Goal: Information Seeking & Learning: Learn about a topic

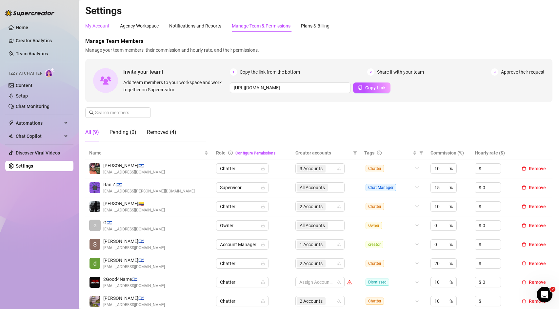
click at [92, 24] on div "My Account" at bounding box center [97, 25] width 24 height 7
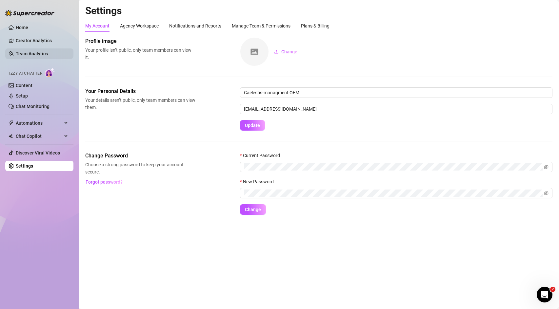
click at [48, 52] on link "Team Analytics" at bounding box center [32, 53] width 32 height 5
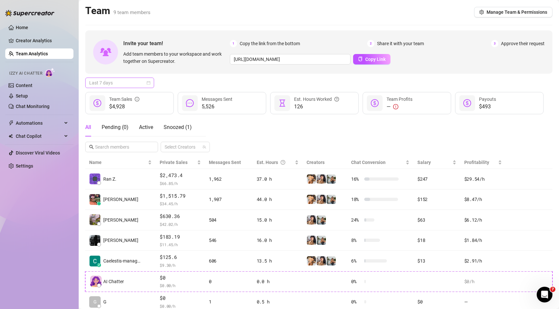
click at [138, 82] on span "Last 7 days" at bounding box center [119, 83] width 61 height 10
click at [120, 136] on div "Custom date" at bounding box center [119, 137] width 58 height 7
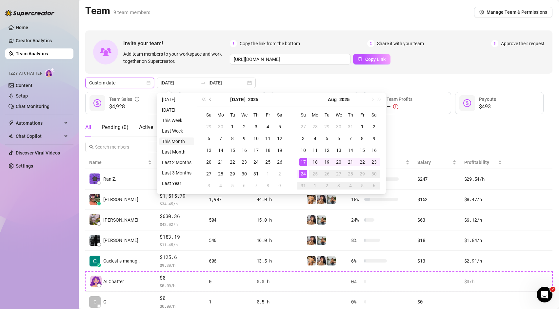
type input "[DATE]"
click at [180, 142] on li "This Month" at bounding box center [176, 142] width 35 height 8
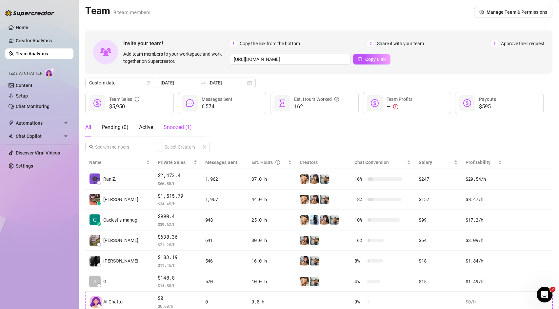
click at [186, 128] on span "Snoozed ( 1 )" at bounding box center [177, 127] width 28 height 6
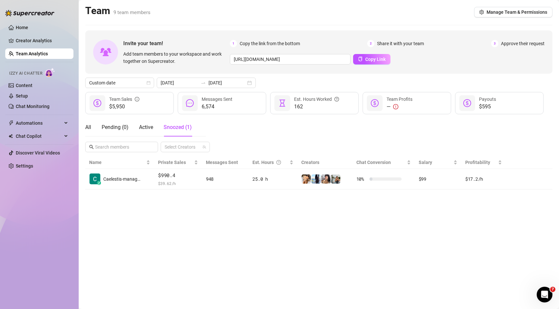
click at [92, 128] on div "All Pending ( 0 ) Active Snoozed ( 1 )" at bounding box center [138, 127] width 106 height 18
click at [89, 127] on div "All" at bounding box center [88, 128] width 6 height 8
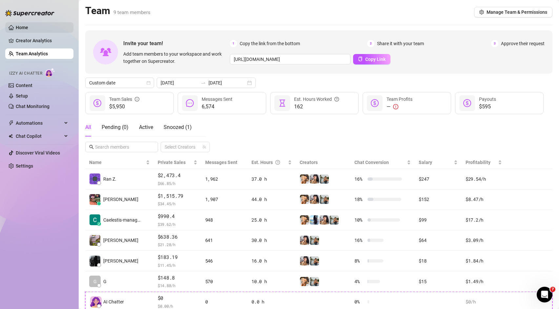
click at [28, 29] on link "Home" at bounding box center [22, 27] width 12 height 5
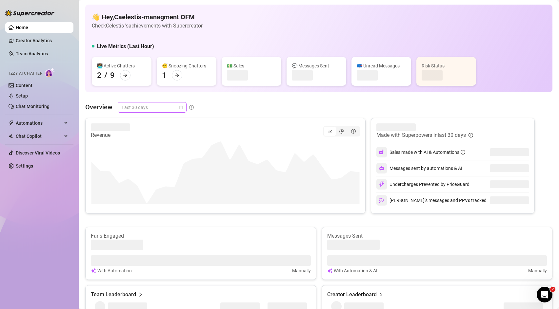
click at [157, 108] on span "Last 30 days" at bounding box center [152, 108] width 61 height 10
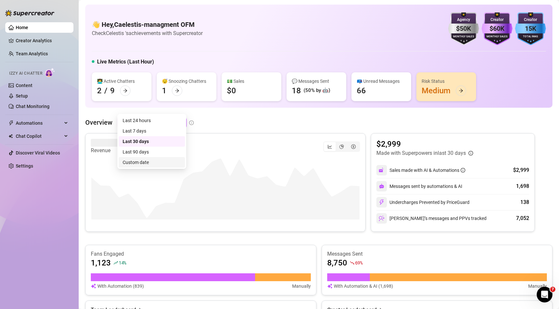
click at [151, 162] on div "Custom date" at bounding box center [152, 162] width 58 height 7
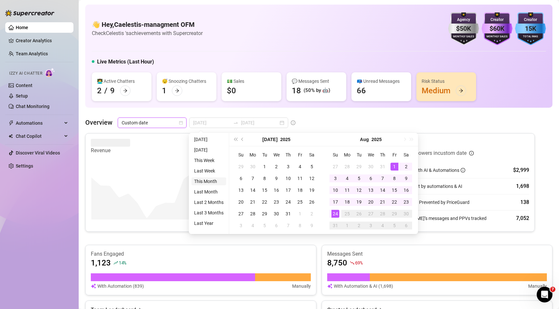
type input "[DATE]"
click at [209, 181] on li "This Month" at bounding box center [208, 182] width 35 height 8
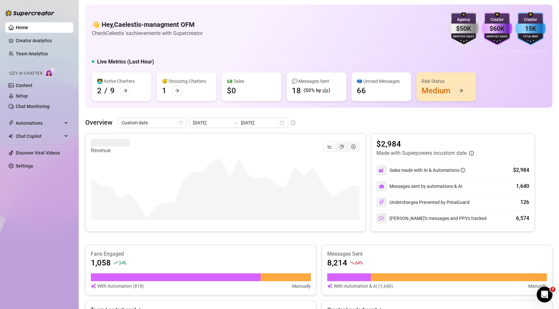
scroll to position [10, 0]
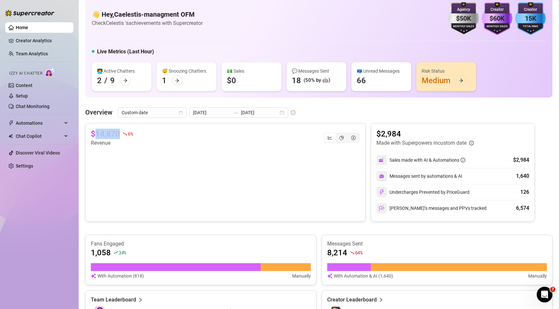
drag, startPoint x: 96, startPoint y: 132, endPoint x: 120, endPoint y: 132, distance: 23.9
click at [120, 132] on div "$14,870 6 %" at bounding box center [112, 134] width 42 height 10
click at [308, 102] on div "👋 Hey, Caelestis-managment OFM Check Celestis 's achievements with Supercreator…" at bounding box center [318, 307] width 467 height 627
click at [340, 139] on icon "pie-chart" at bounding box center [341, 138] width 5 height 5
click at [337, 134] on input "segmented control" at bounding box center [337, 134] width 0 height 0
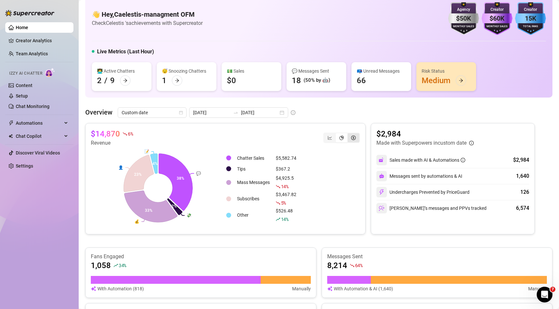
click at [353, 139] on icon "dollar-circle" at bounding box center [353, 138] width 5 height 5
click at [349, 134] on input "segmented control" at bounding box center [349, 134] width 0 height 0
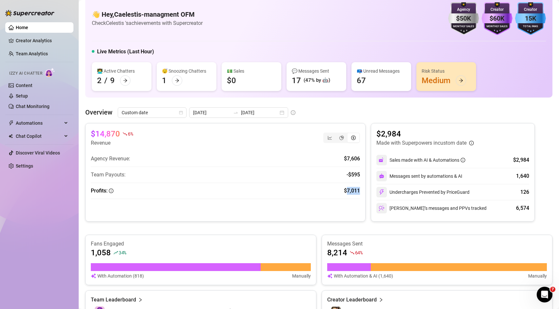
drag, startPoint x: 346, startPoint y: 192, endPoint x: 359, endPoint y: 193, distance: 12.5
click at [359, 193] on article "$7,011" at bounding box center [352, 191] width 16 height 8
click at [360, 206] on div "$14,870 6 % Revenue Agency Revenue: $7,606 Team Payouts: - $595 Profits: $7,011" at bounding box center [225, 172] width 280 height 99
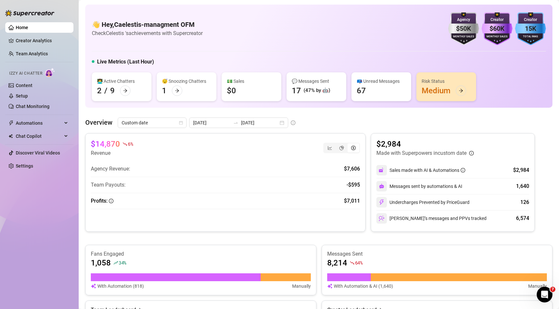
scroll to position [2, 0]
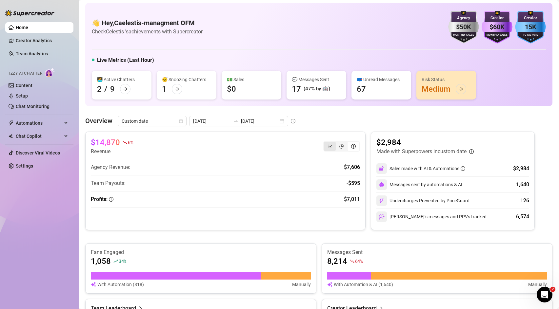
click at [329, 144] on icon "line-chart" at bounding box center [329, 146] width 5 height 5
click at [325, 143] on input "segmented control" at bounding box center [325, 143] width 0 height 0
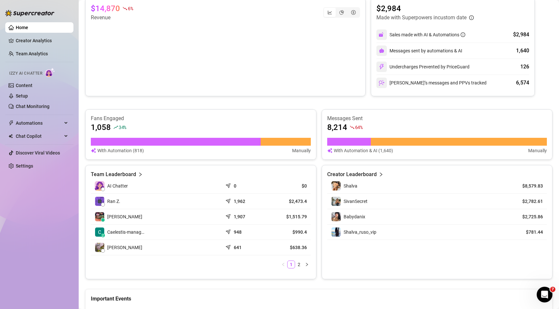
scroll to position [0, 0]
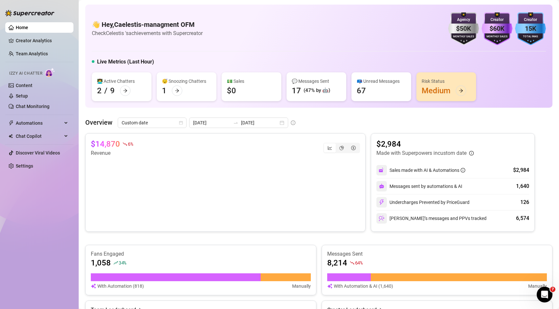
click at [469, 91] on div "Risk Status Medium" at bounding box center [446, 86] width 60 height 29
click at [465, 91] on div at bounding box center [460, 91] width 10 height 10
